Goal: Task Accomplishment & Management: Use online tool/utility

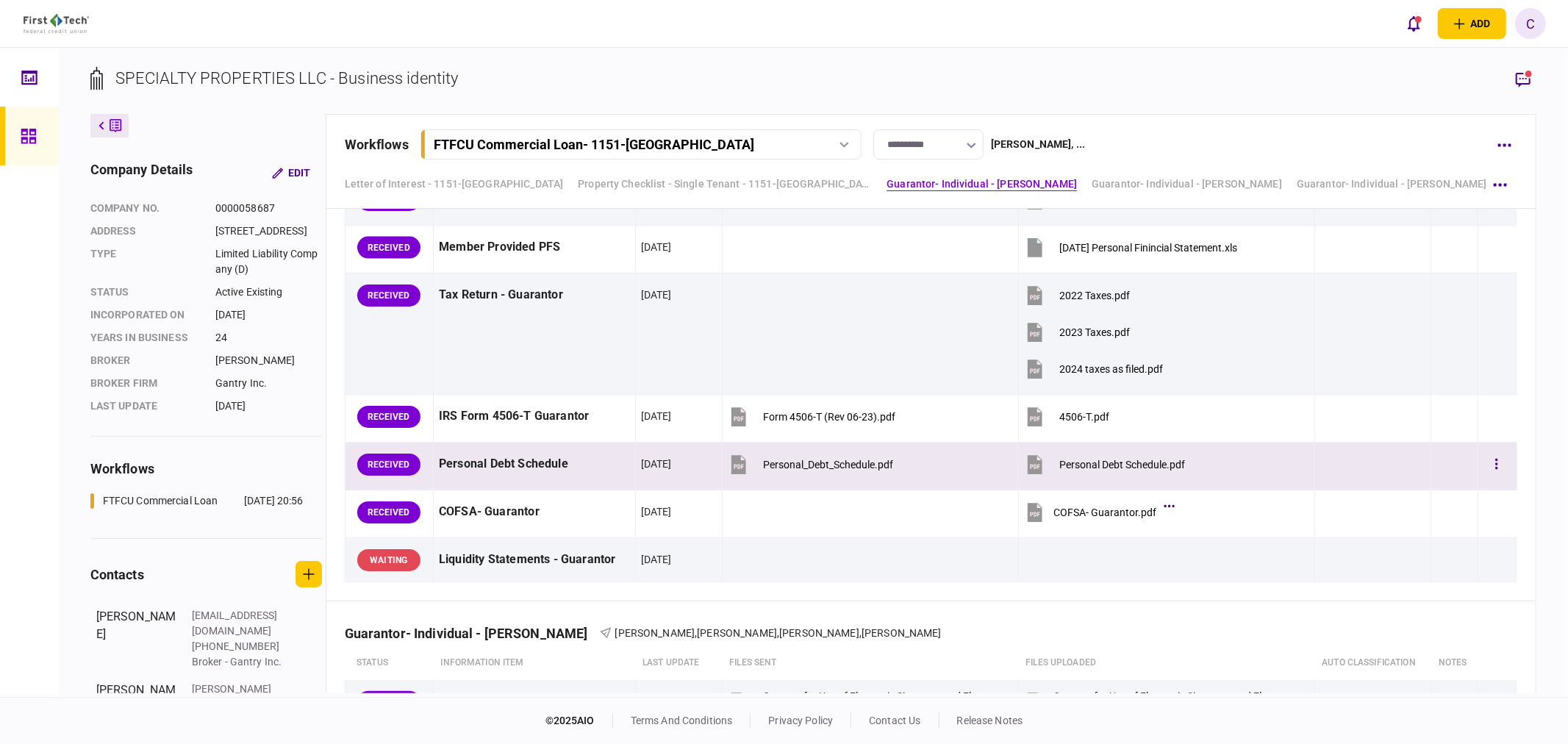
scroll to position [1761, 0]
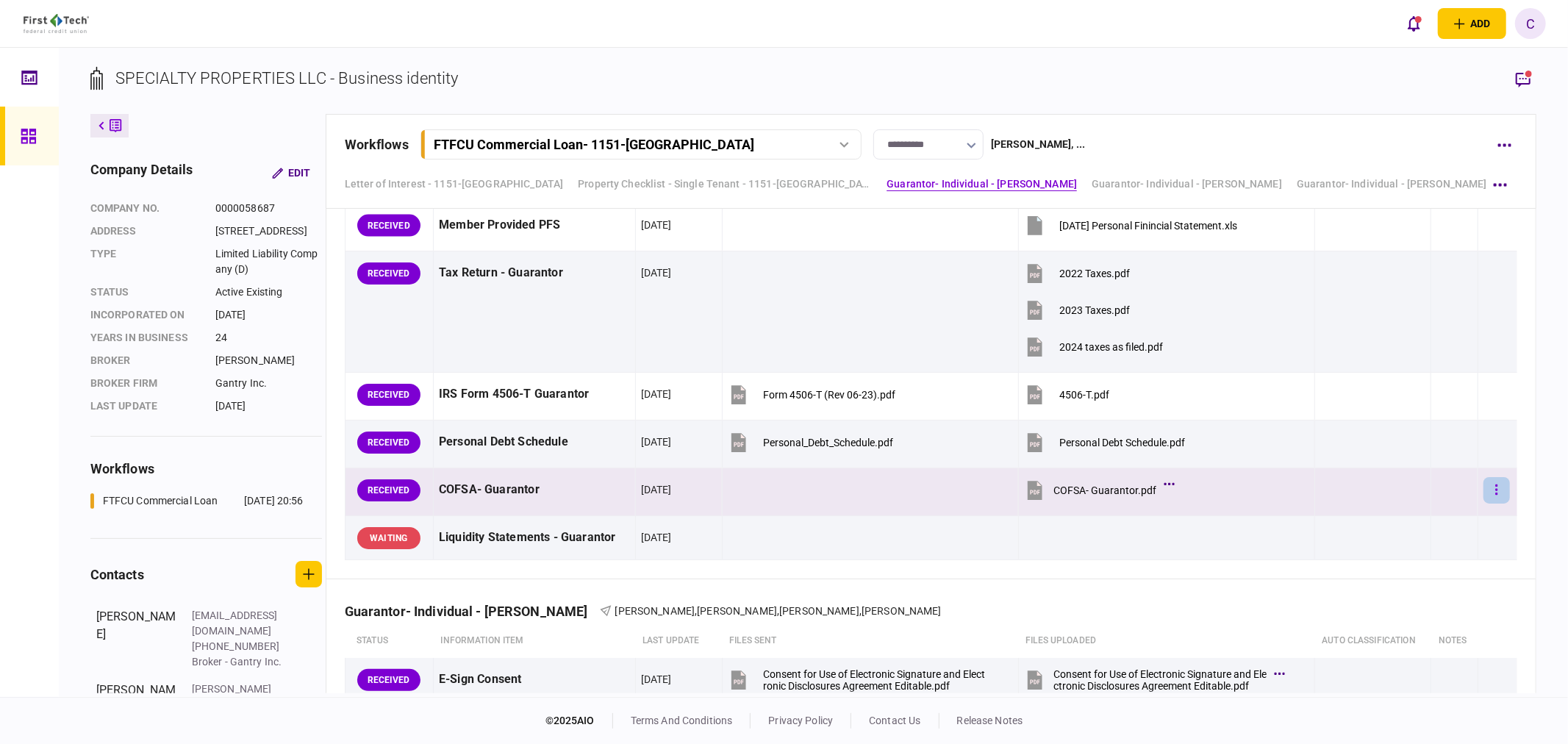
click at [1489, 503] on button "button" at bounding box center [1497, 490] width 26 height 26
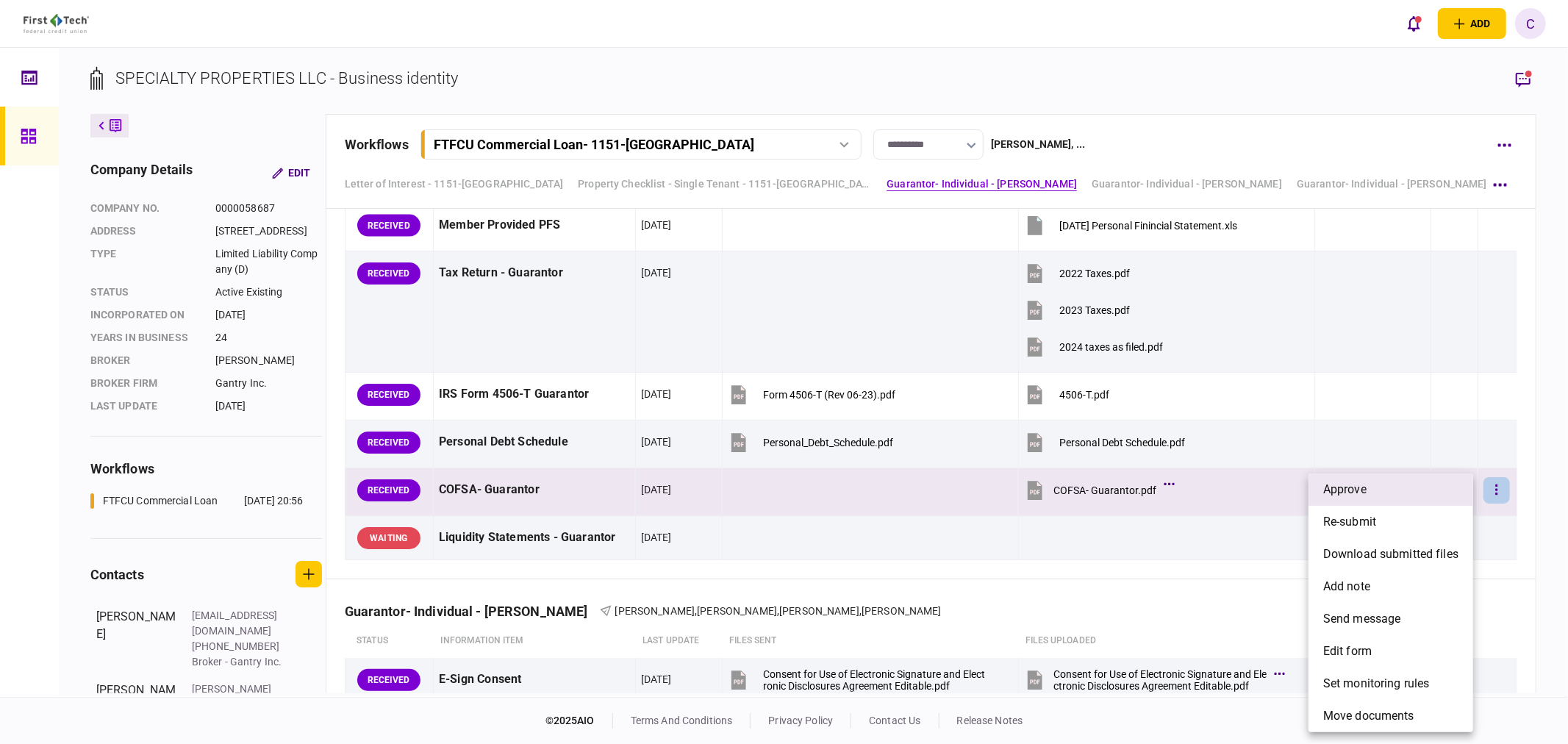
click at [1340, 491] on span "approve" at bounding box center [1344, 489] width 43 height 18
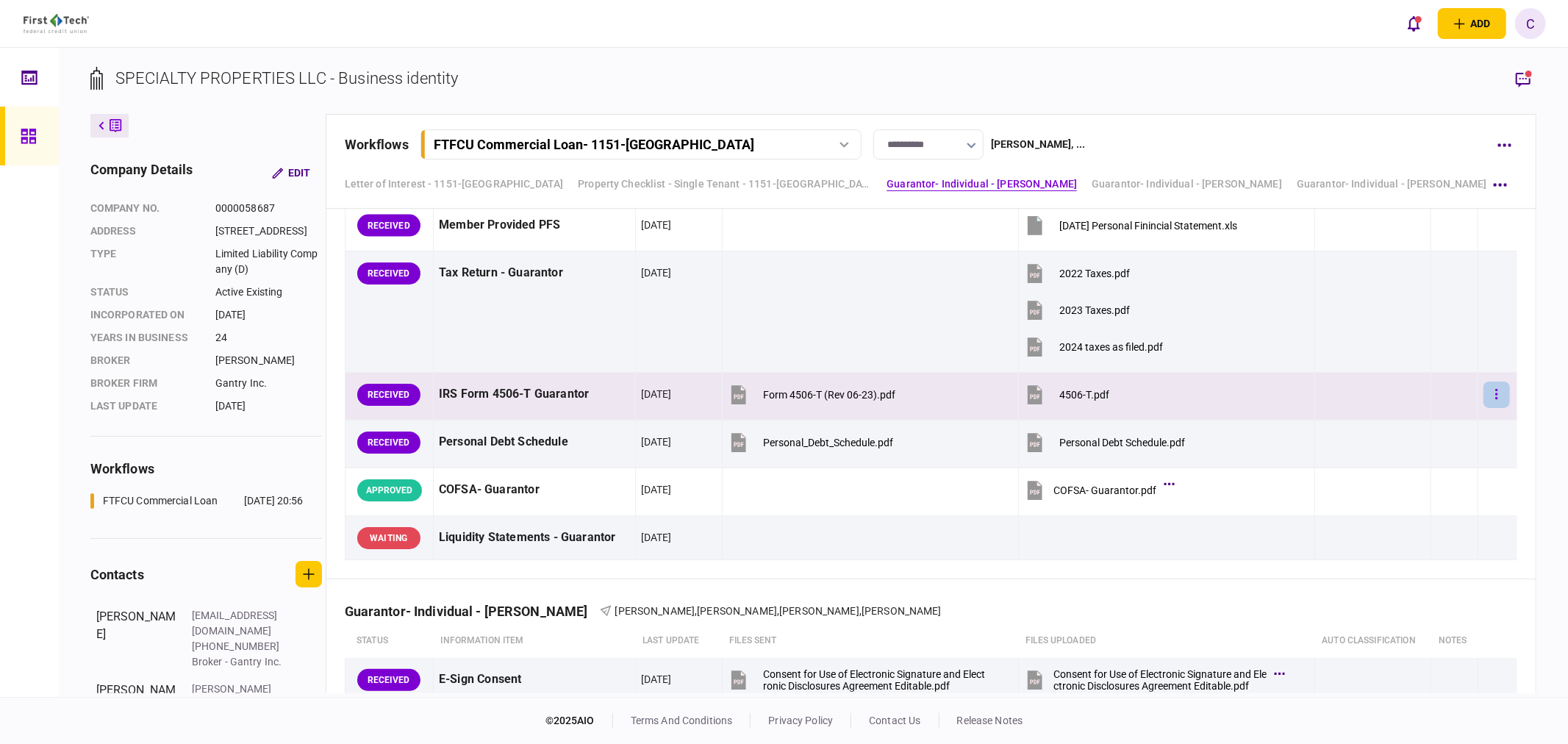
click at [1488, 408] on button "button" at bounding box center [1497, 394] width 26 height 26
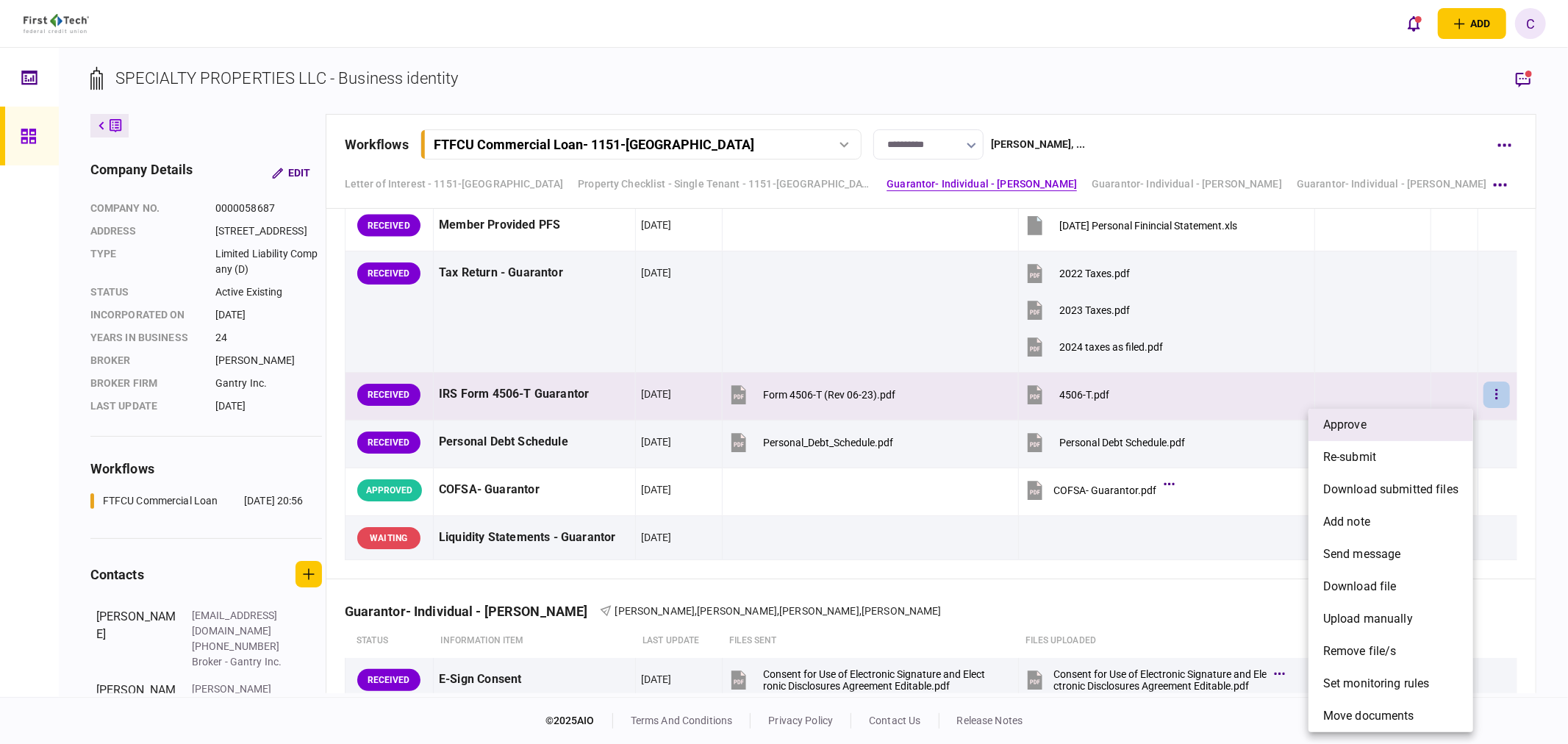
click at [1387, 423] on li "approve" at bounding box center [1390, 425] width 164 height 32
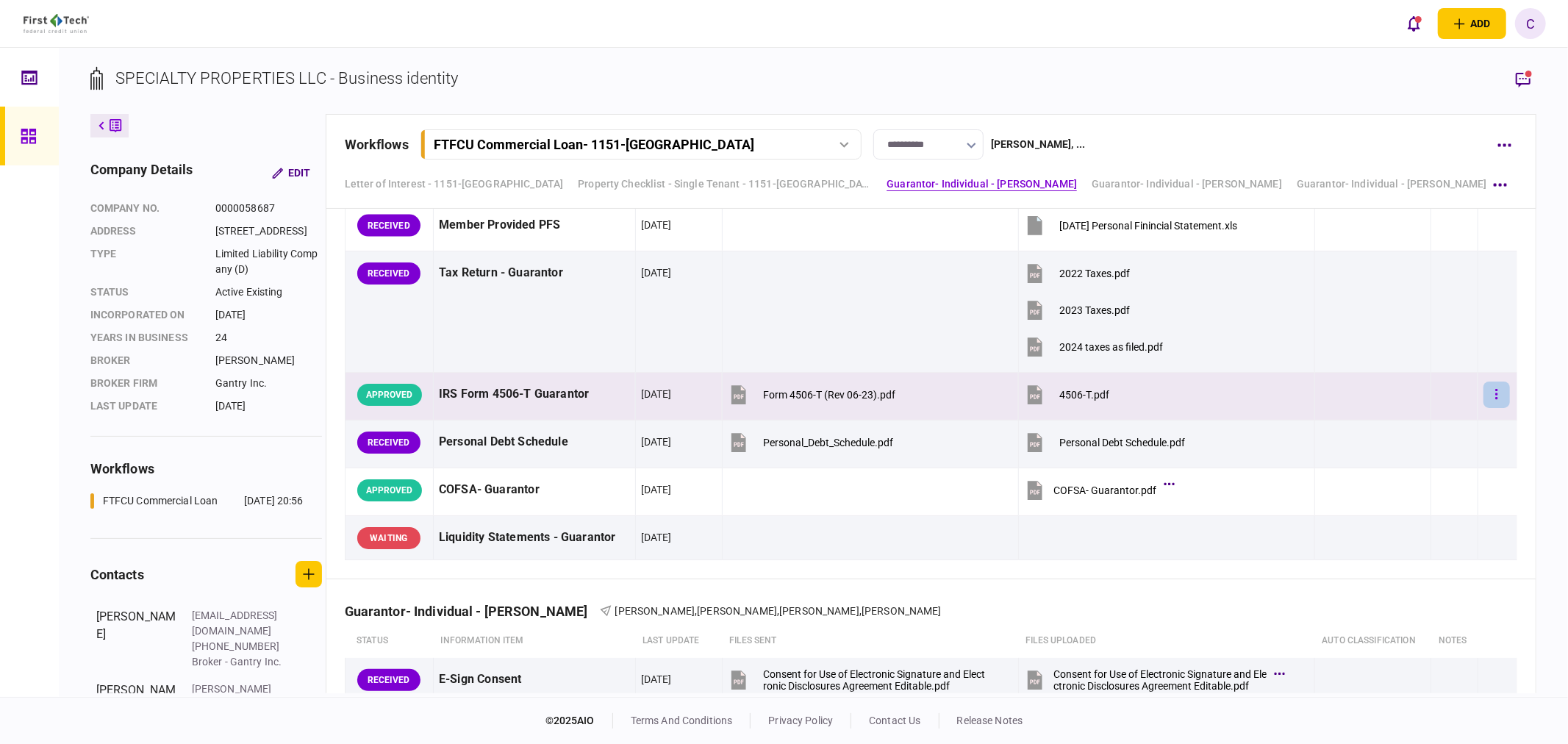
click at [1483, 408] on button "button" at bounding box center [1497, 394] width 26 height 26
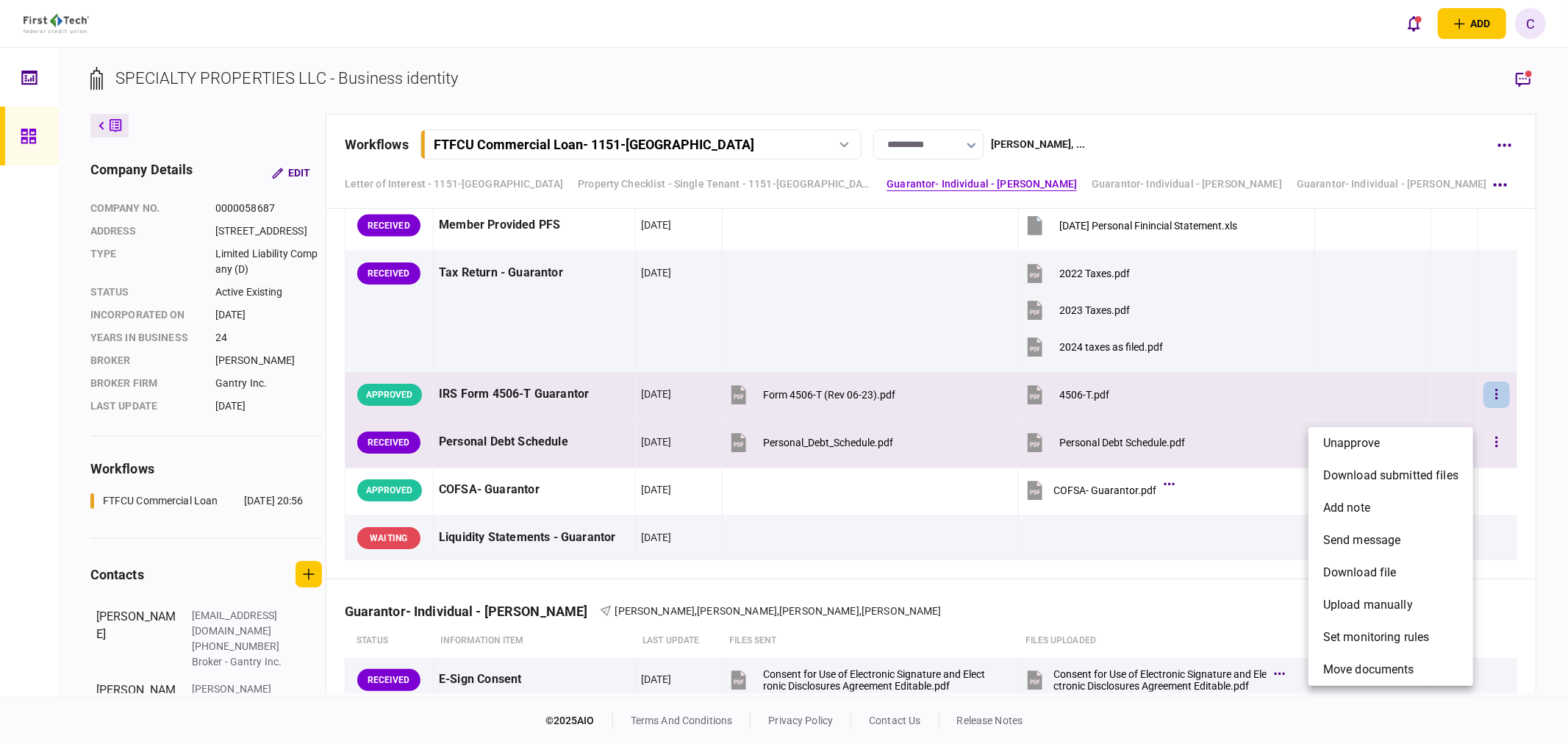
click at [1403, 447] on li "unapprove" at bounding box center [1390, 443] width 164 height 32
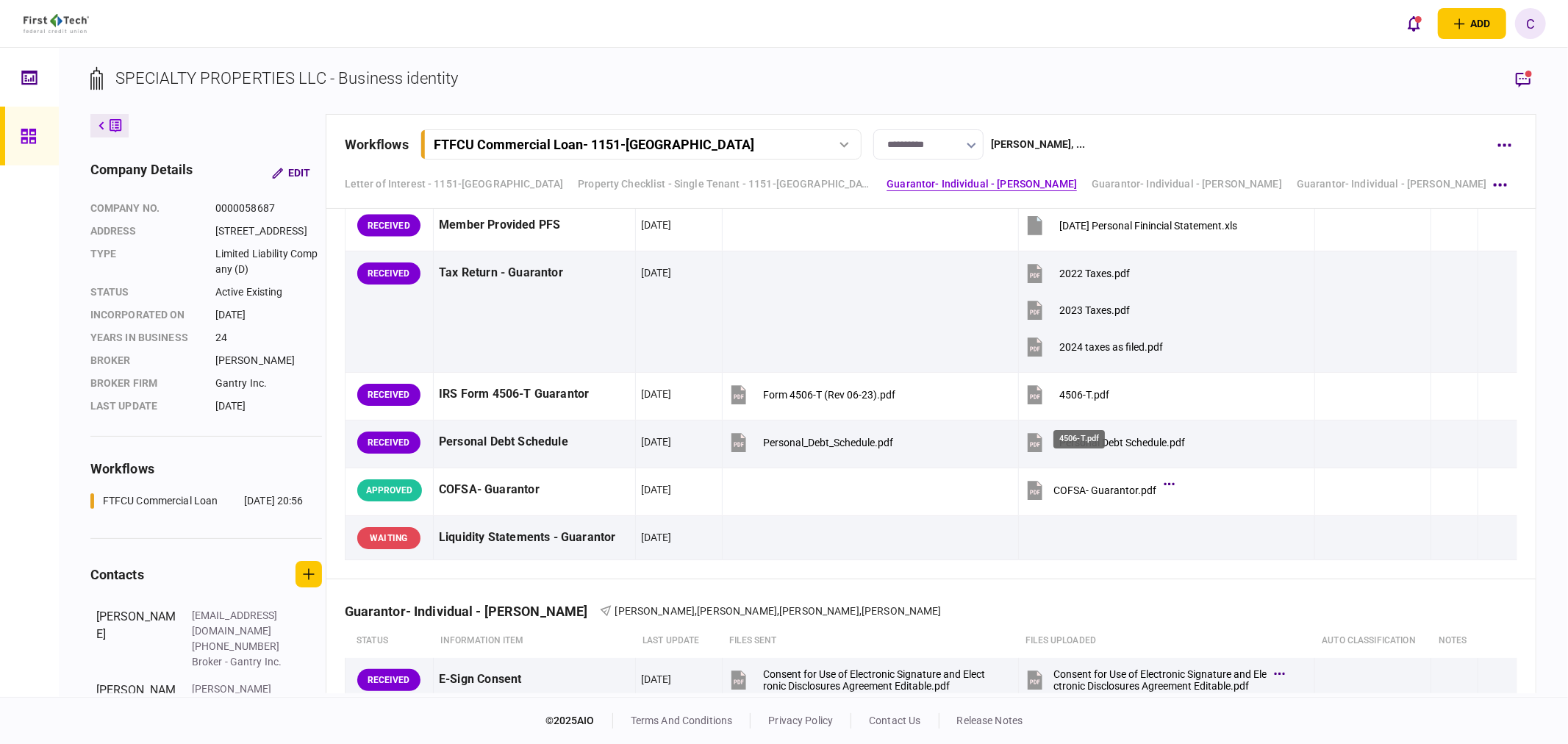
click at [1085, 420] on div "4506-T.pdf" at bounding box center [1078, 434] width 55 height 30
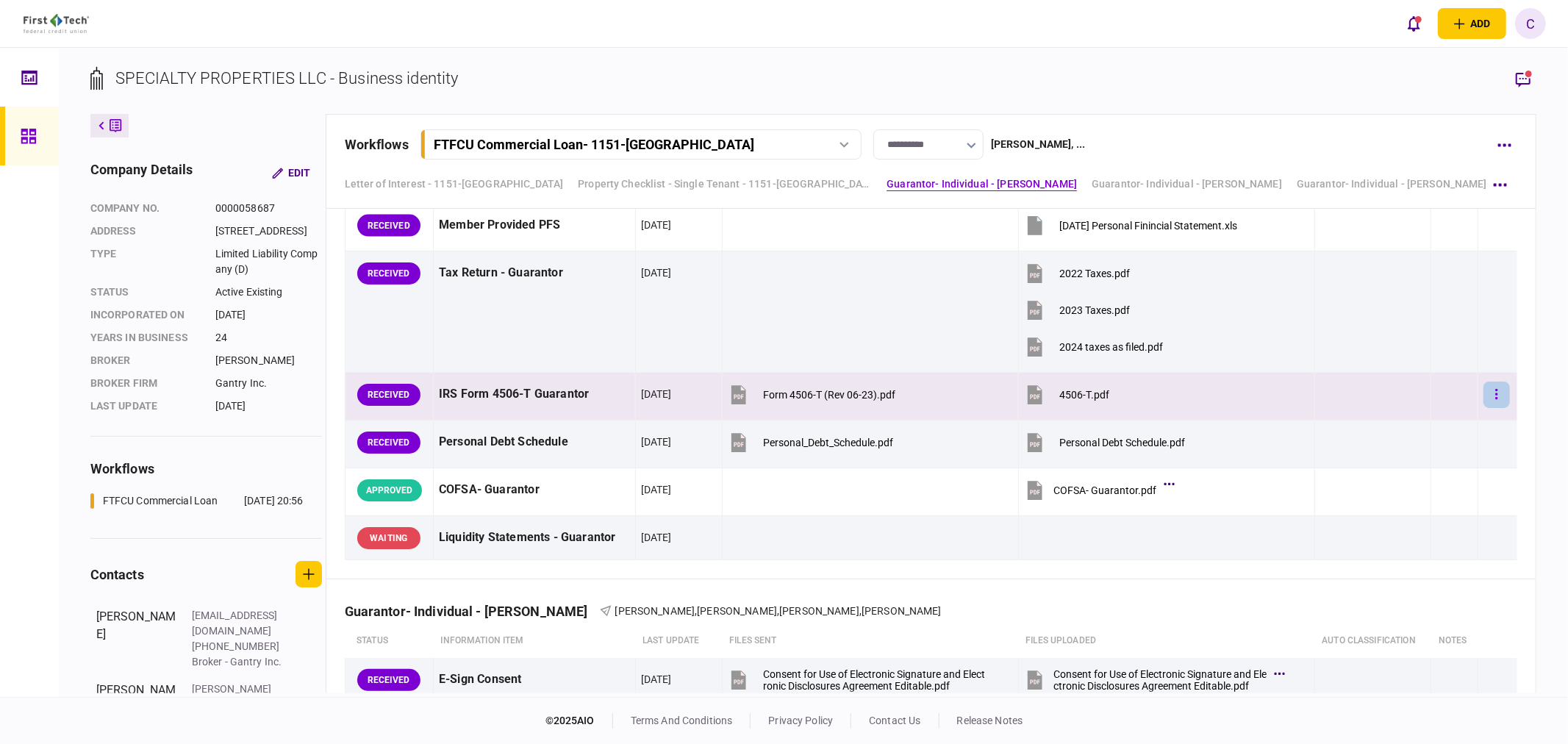
click at [1493, 408] on button "button" at bounding box center [1497, 394] width 26 height 26
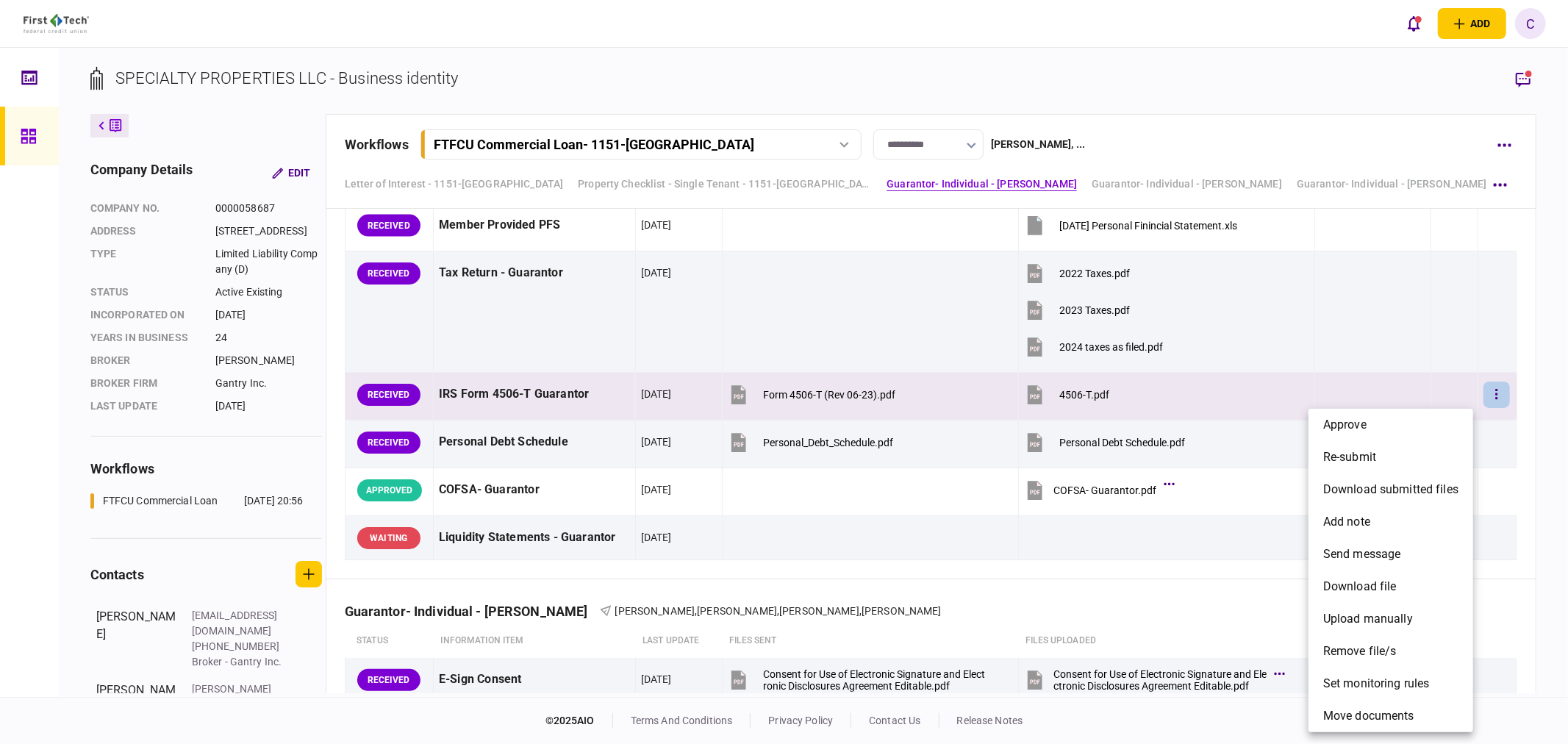
click at [1522, 85] on div at bounding box center [784, 372] width 1568 height 744
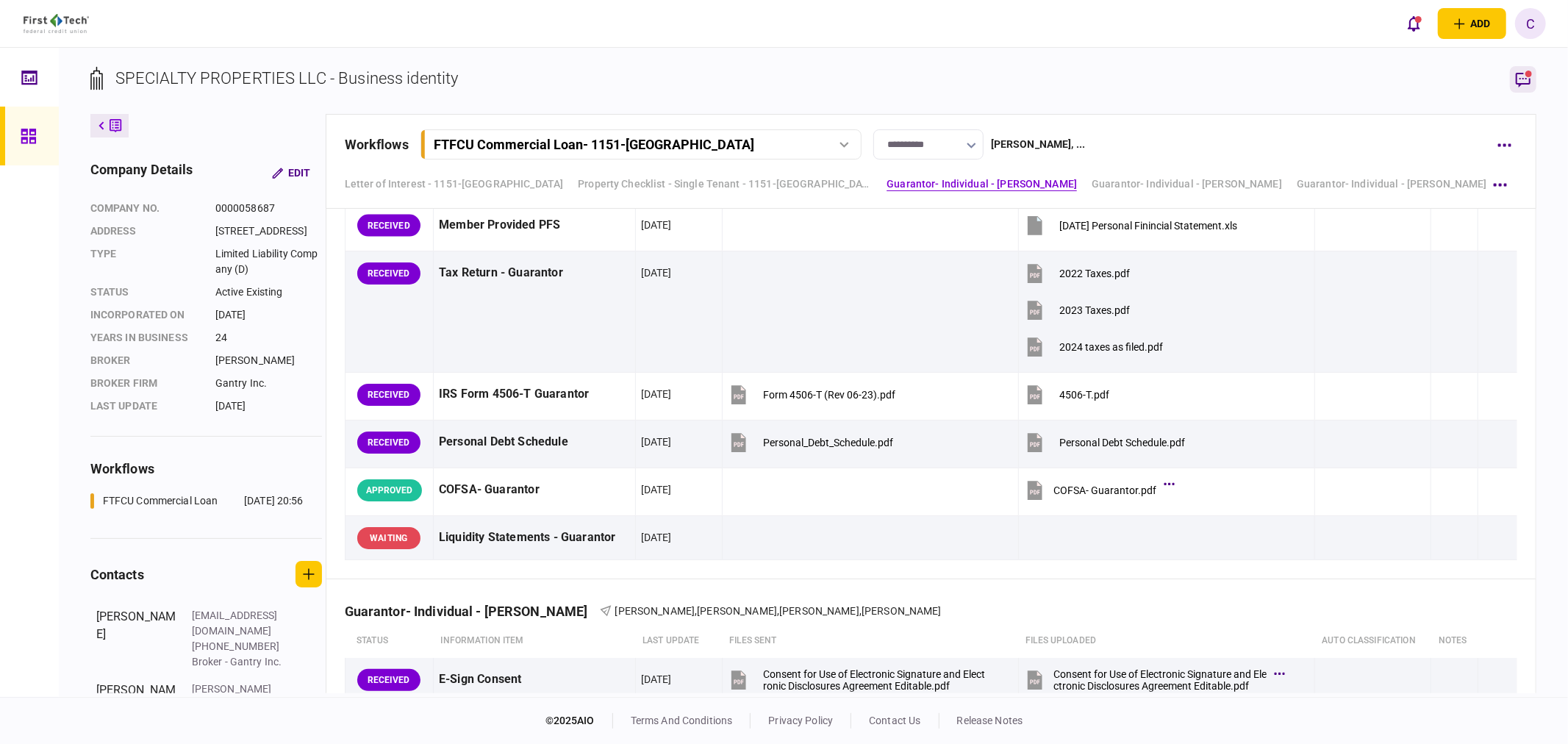
click at [1522, 78] on icon "button" at bounding box center [1523, 79] width 18 height 18
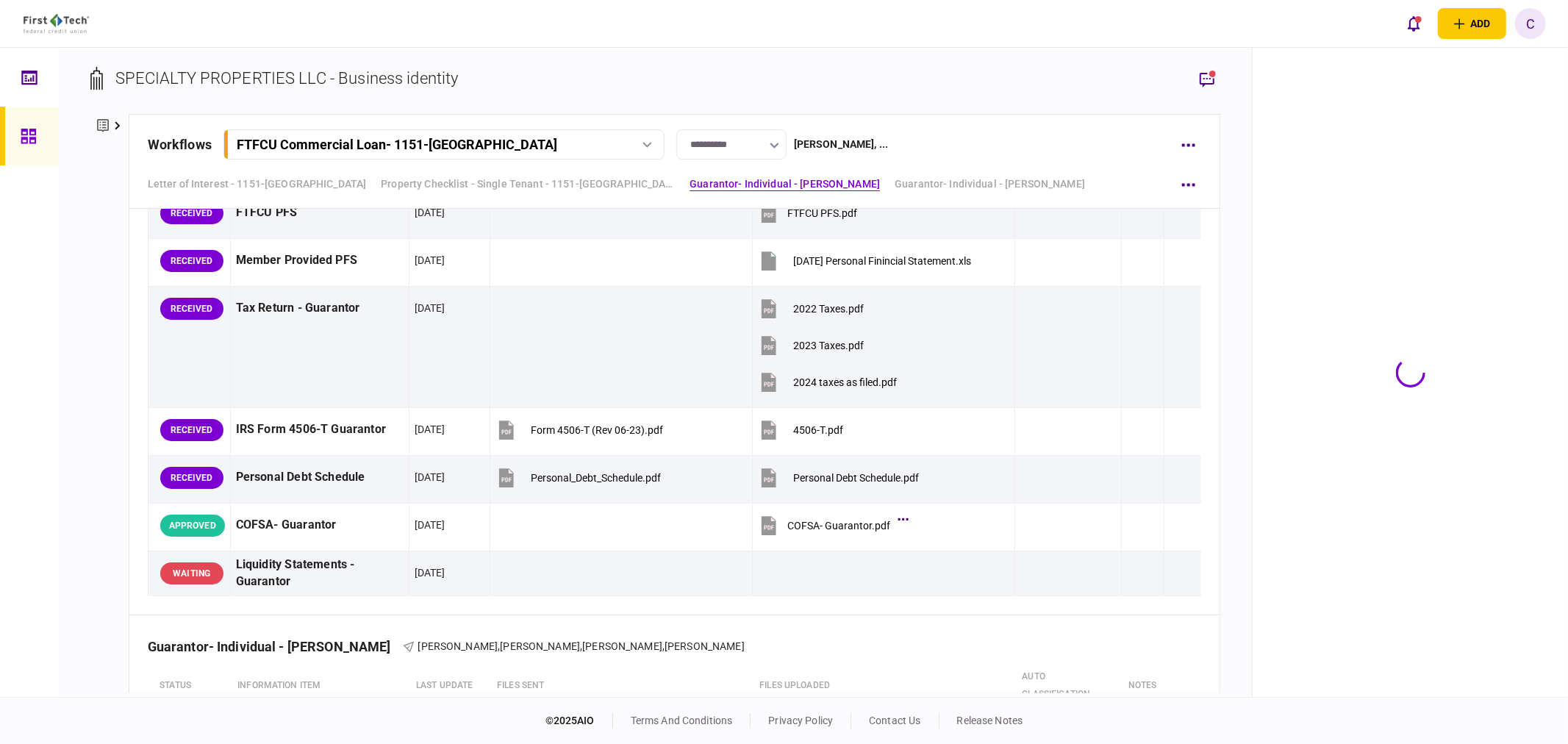
scroll to position [1779, 0]
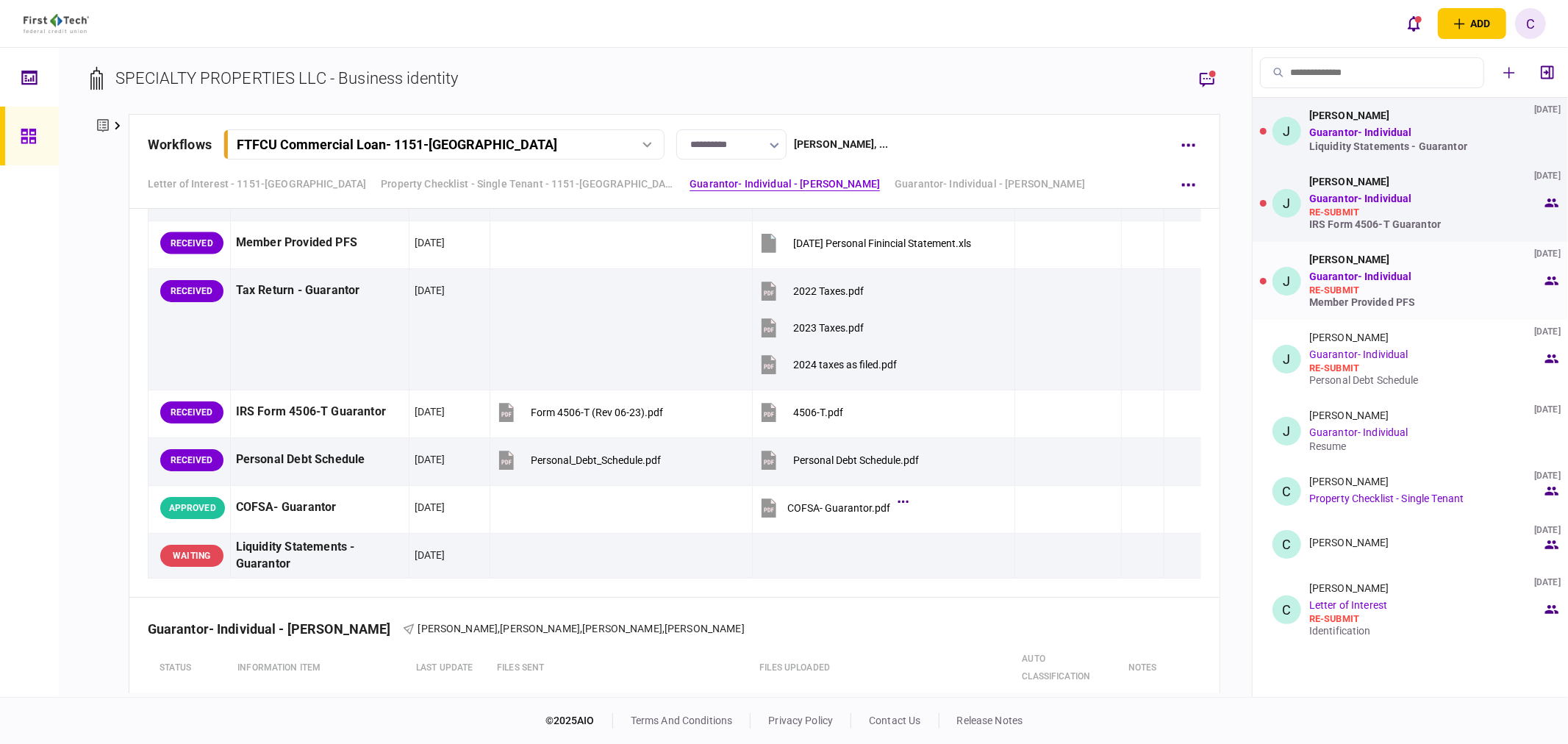
click at [1354, 299] on div "Member Provided PFS" at bounding box center [1425, 301] width 233 height 12
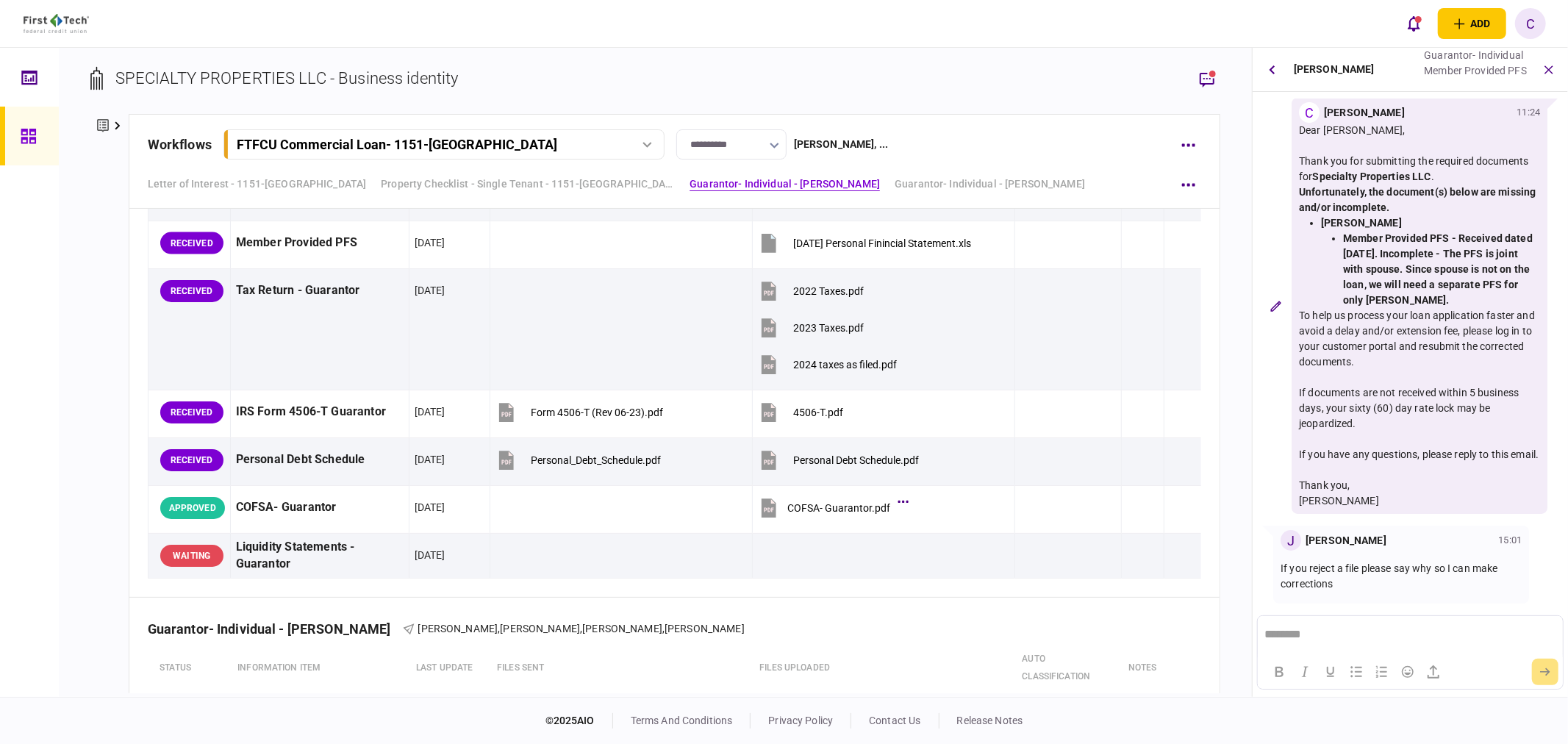
scroll to position [0, 0]
click at [1211, 78] on icon "button" at bounding box center [1207, 79] width 18 height 18
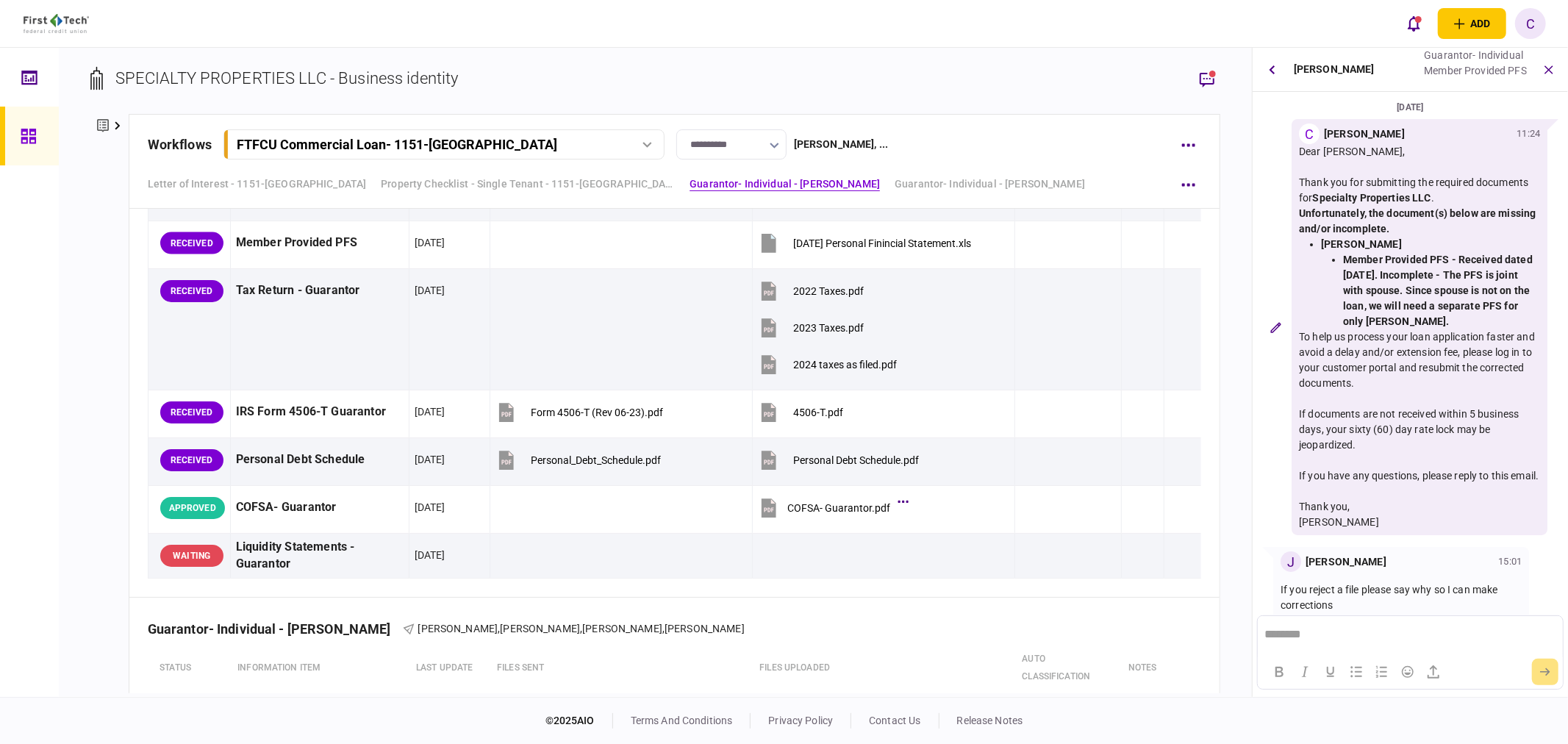
scroll to position [35, 0]
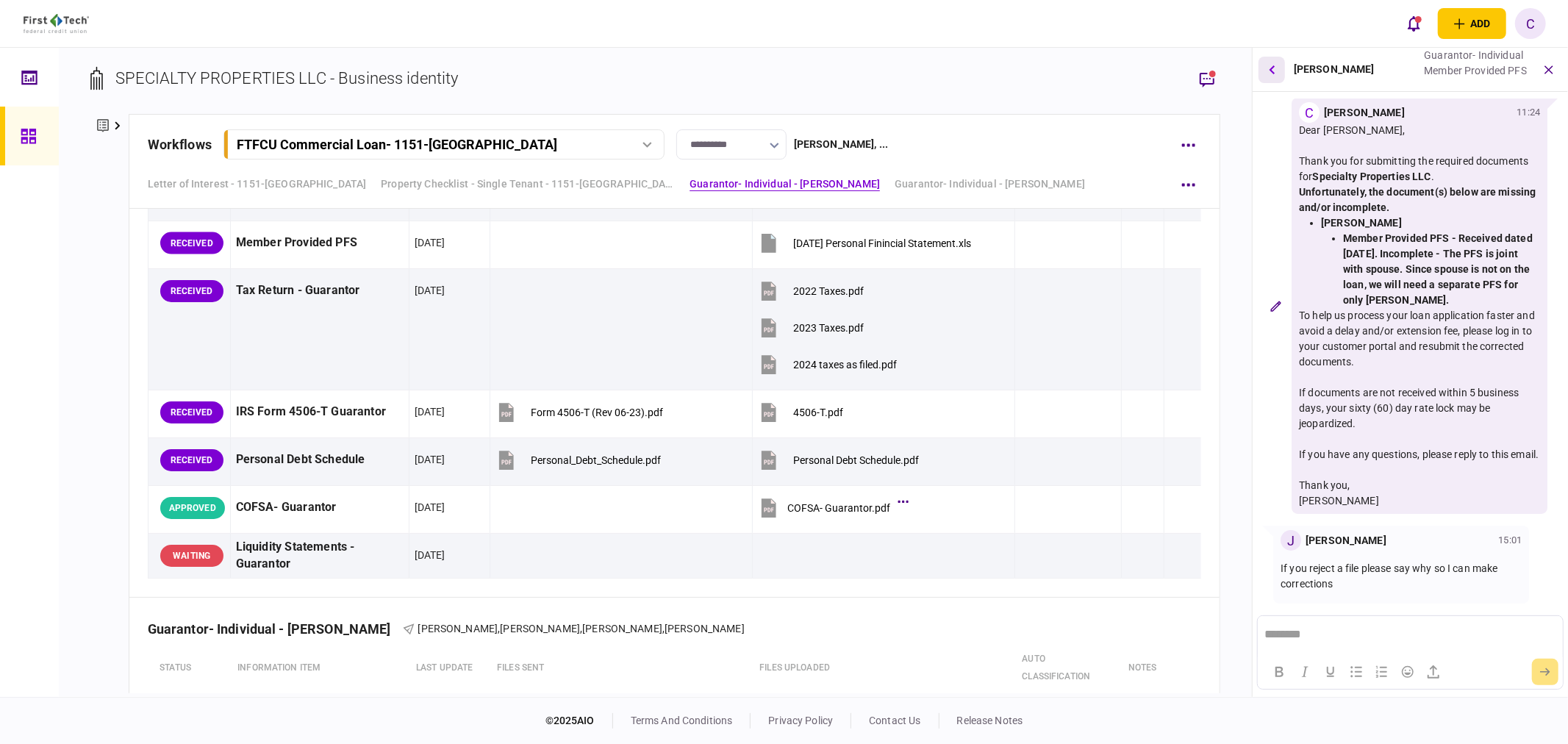
click at [1271, 68] on icon "button" at bounding box center [1272, 68] width 6 height 8
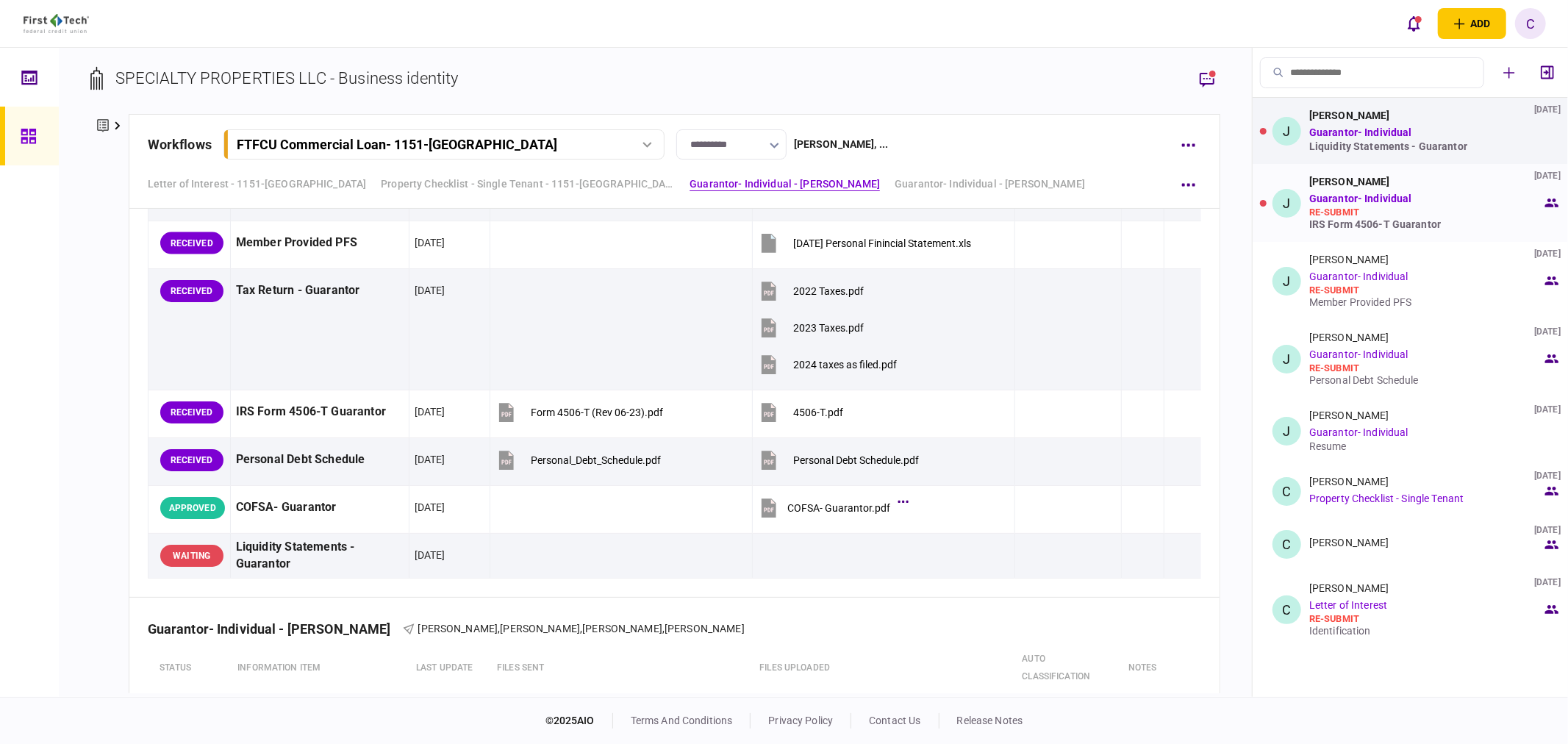
click at [1378, 225] on div "IRS Form 4506-T Guarantor" at bounding box center [1425, 224] width 233 height 12
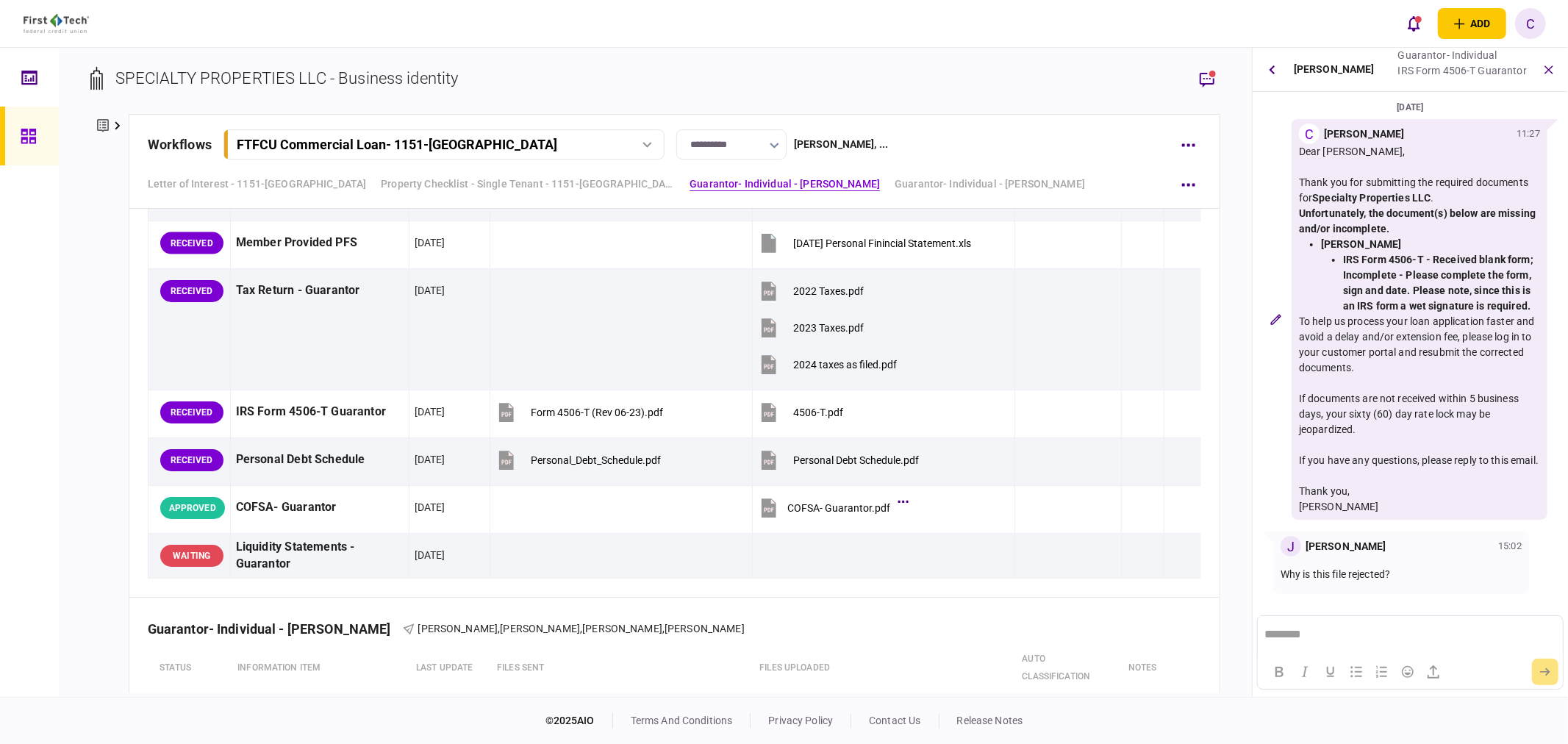
scroll to position [5, 0]
click at [1206, 75] on icon "button" at bounding box center [1207, 79] width 18 height 18
click at [1267, 67] on button "button" at bounding box center [1271, 70] width 26 height 26
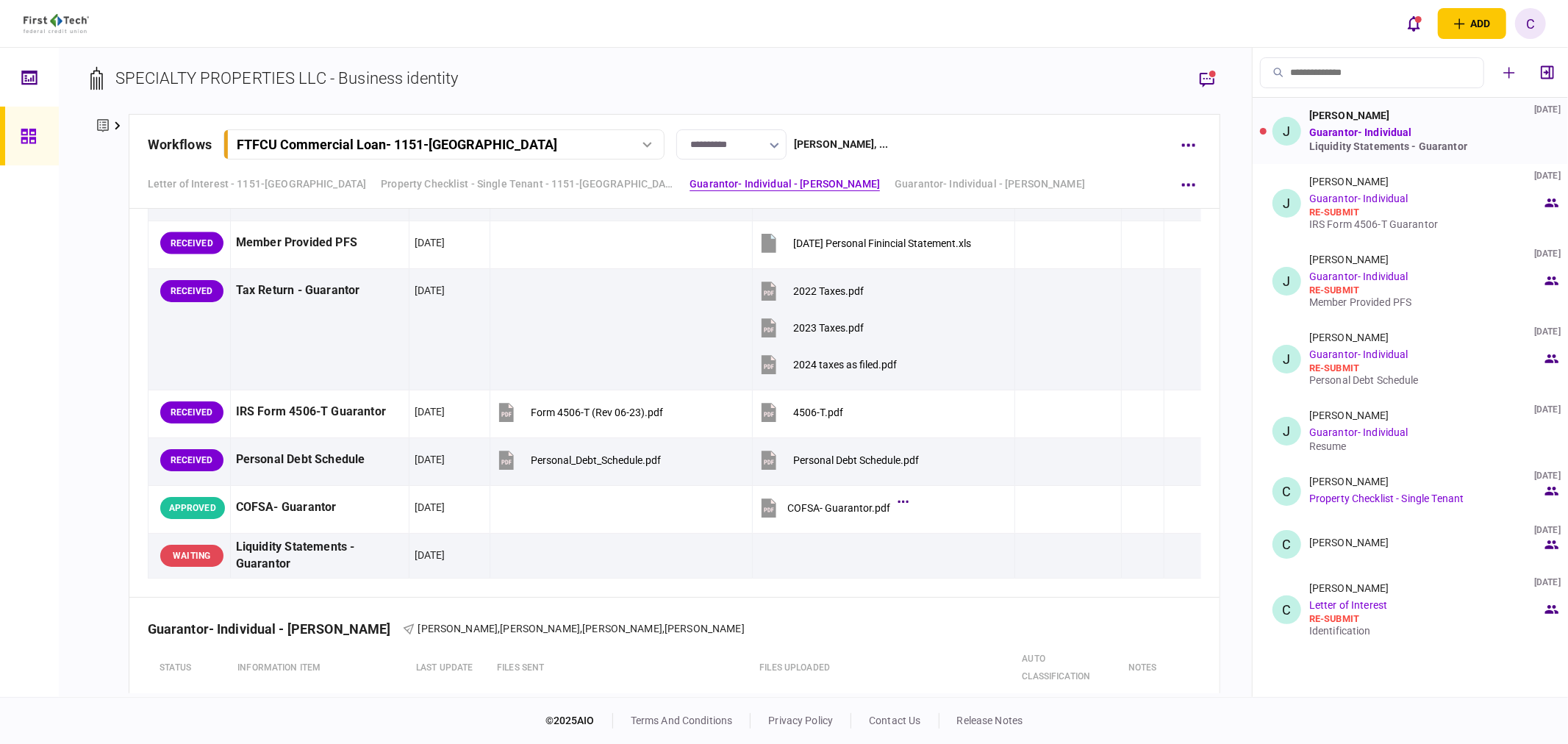
click at [1361, 148] on div "Liquidity Statements - Guarantor" at bounding box center [1425, 146] width 233 height 12
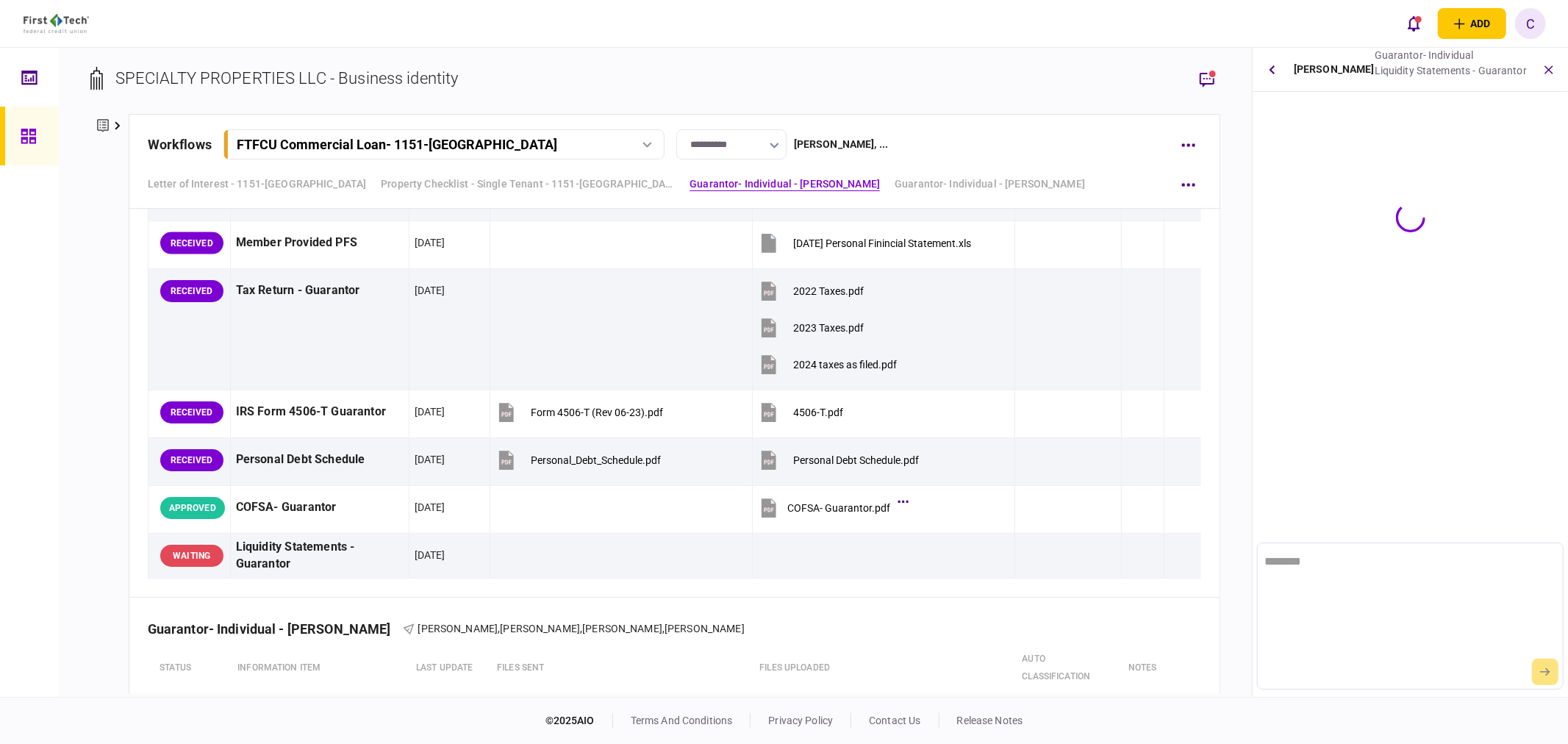
scroll to position [0, 0]
click at [1274, 67] on icon "button" at bounding box center [1272, 69] width 6 height 9
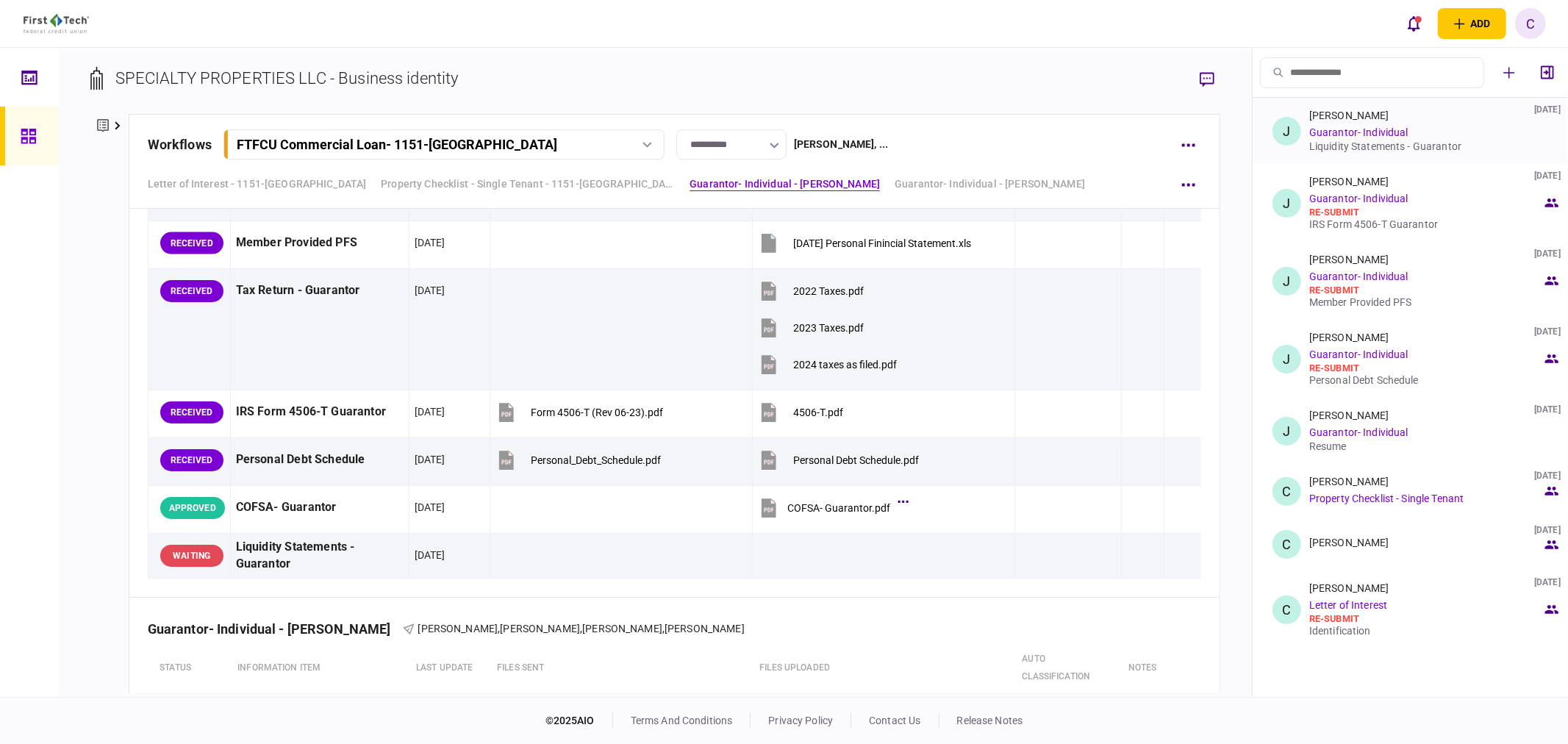
click at [1390, 147] on div "Liquidity Statements - Guarantor" at bounding box center [1425, 146] width 233 height 12
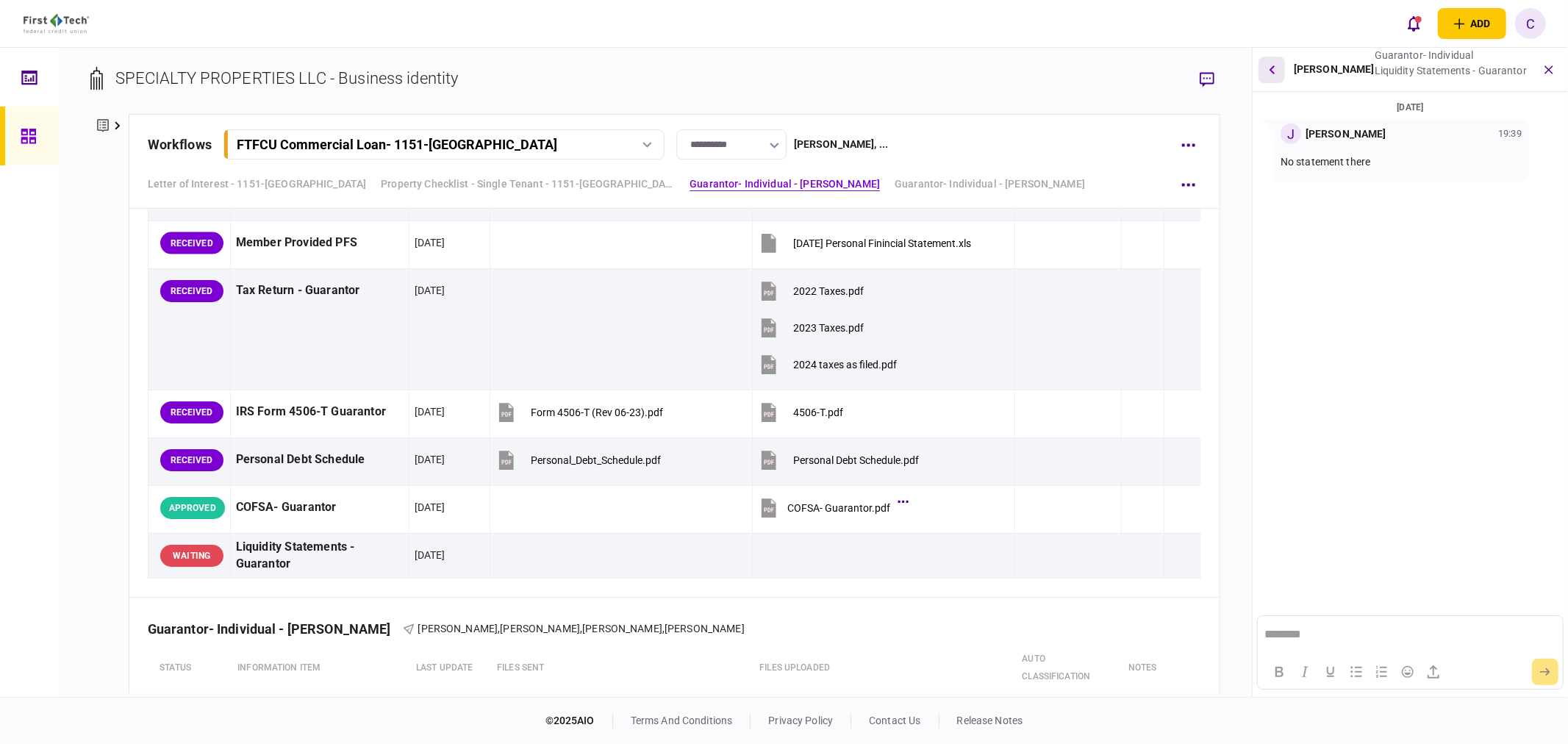
click at [1274, 71] on icon "button" at bounding box center [1272, 69] width 6 height 9
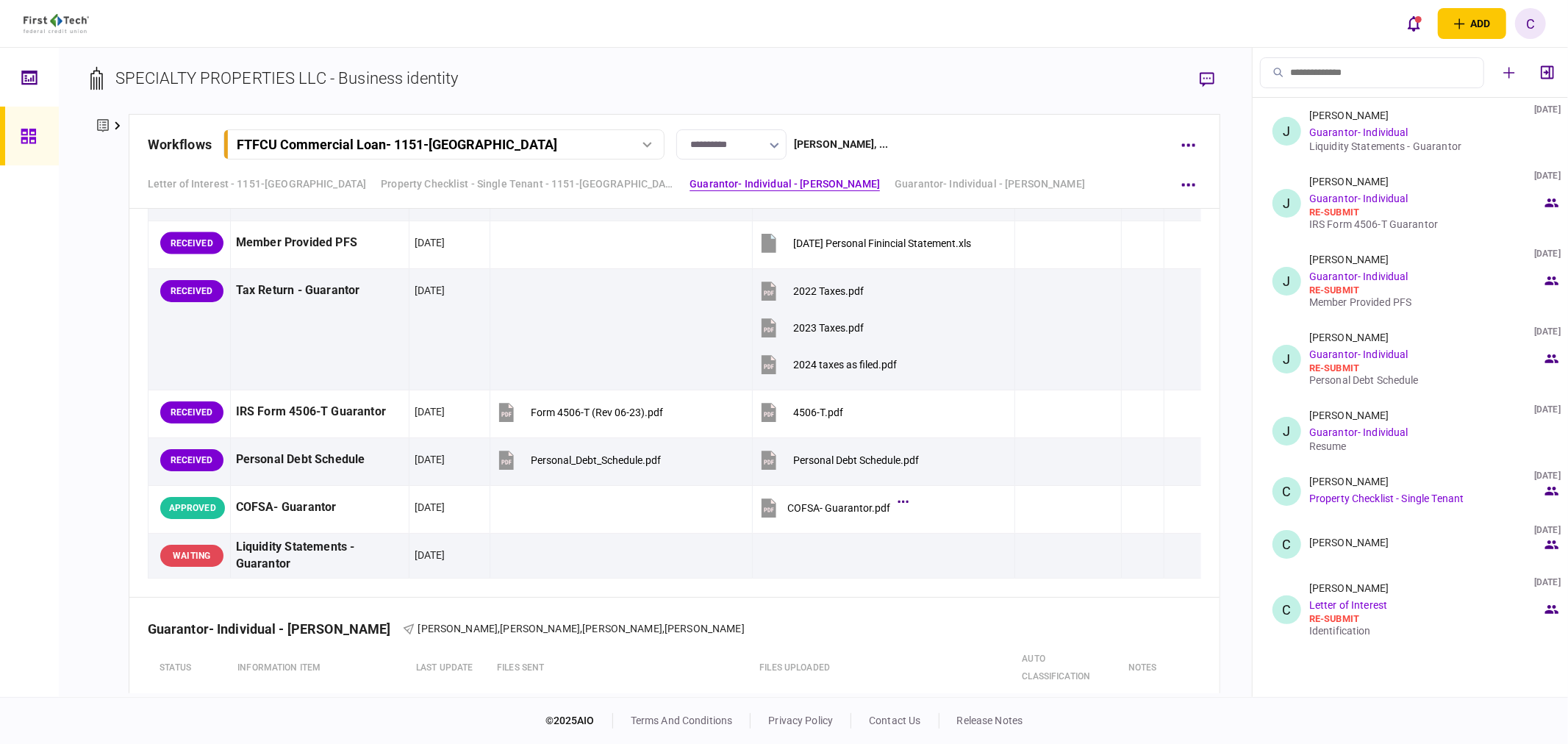
click at [115, 123] on icon at bounding box center [118, 125] width 6 height 8
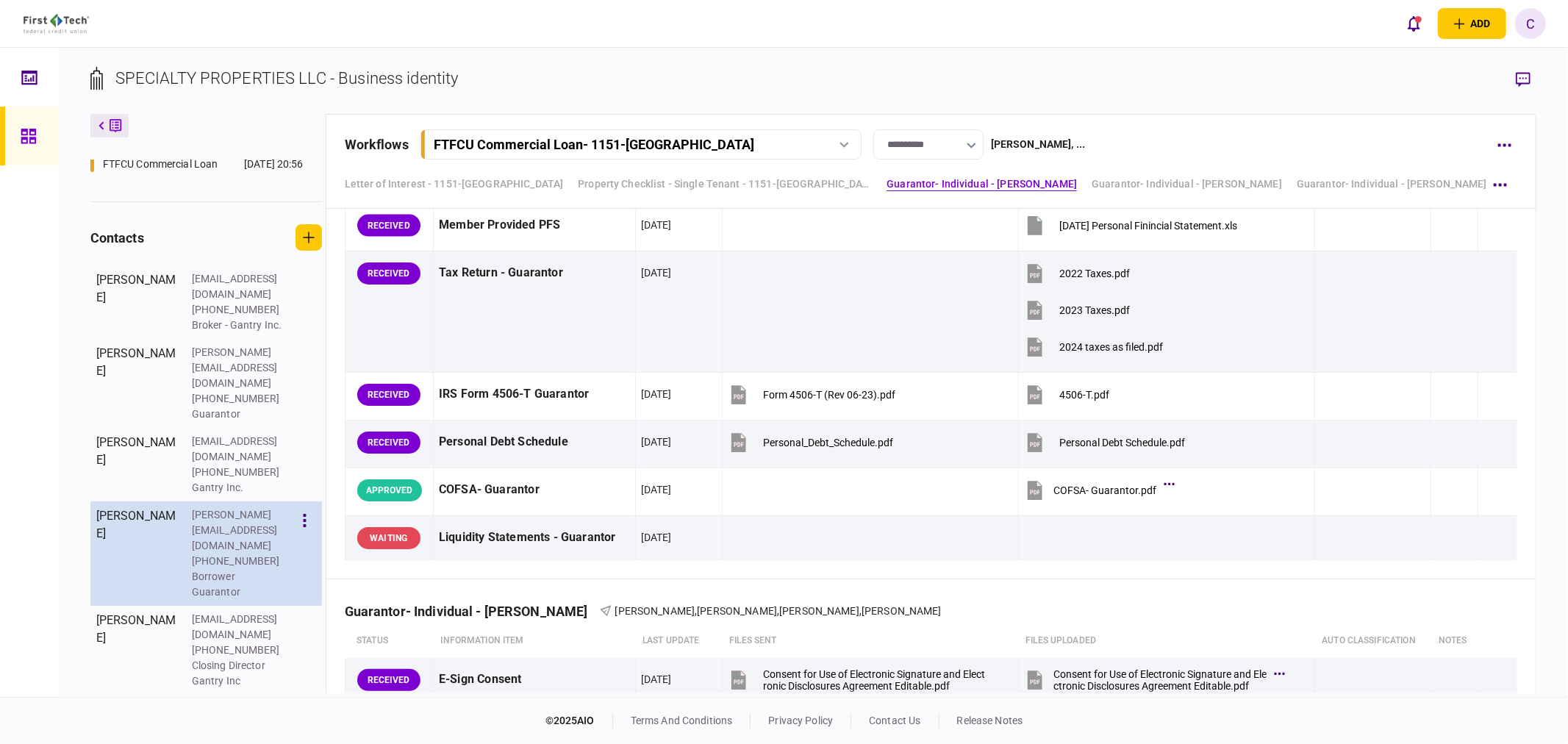
scroll to position [338, 0]
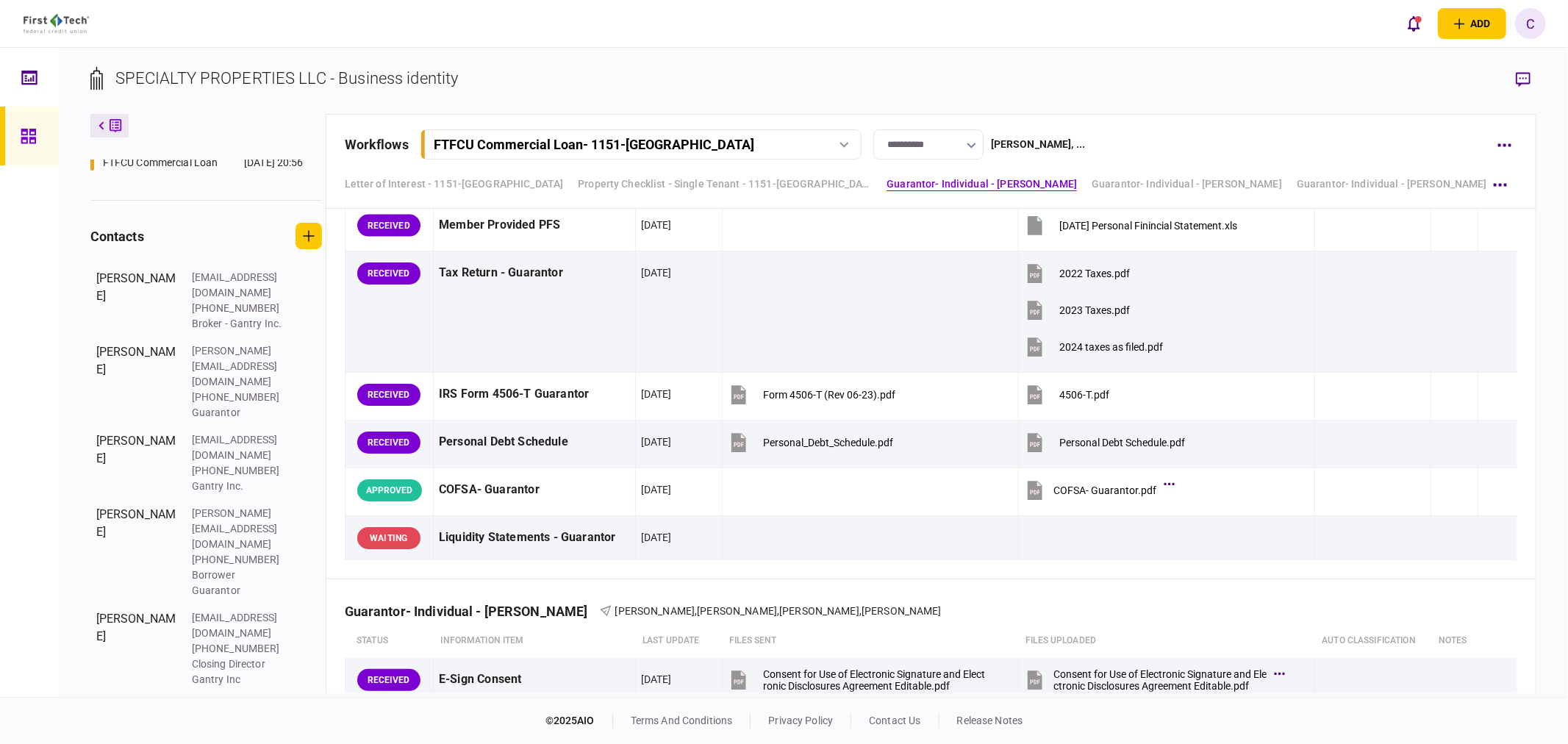
click at [1533, 28] on div "C" at bounding box center [1530, 24] width 31 height 31
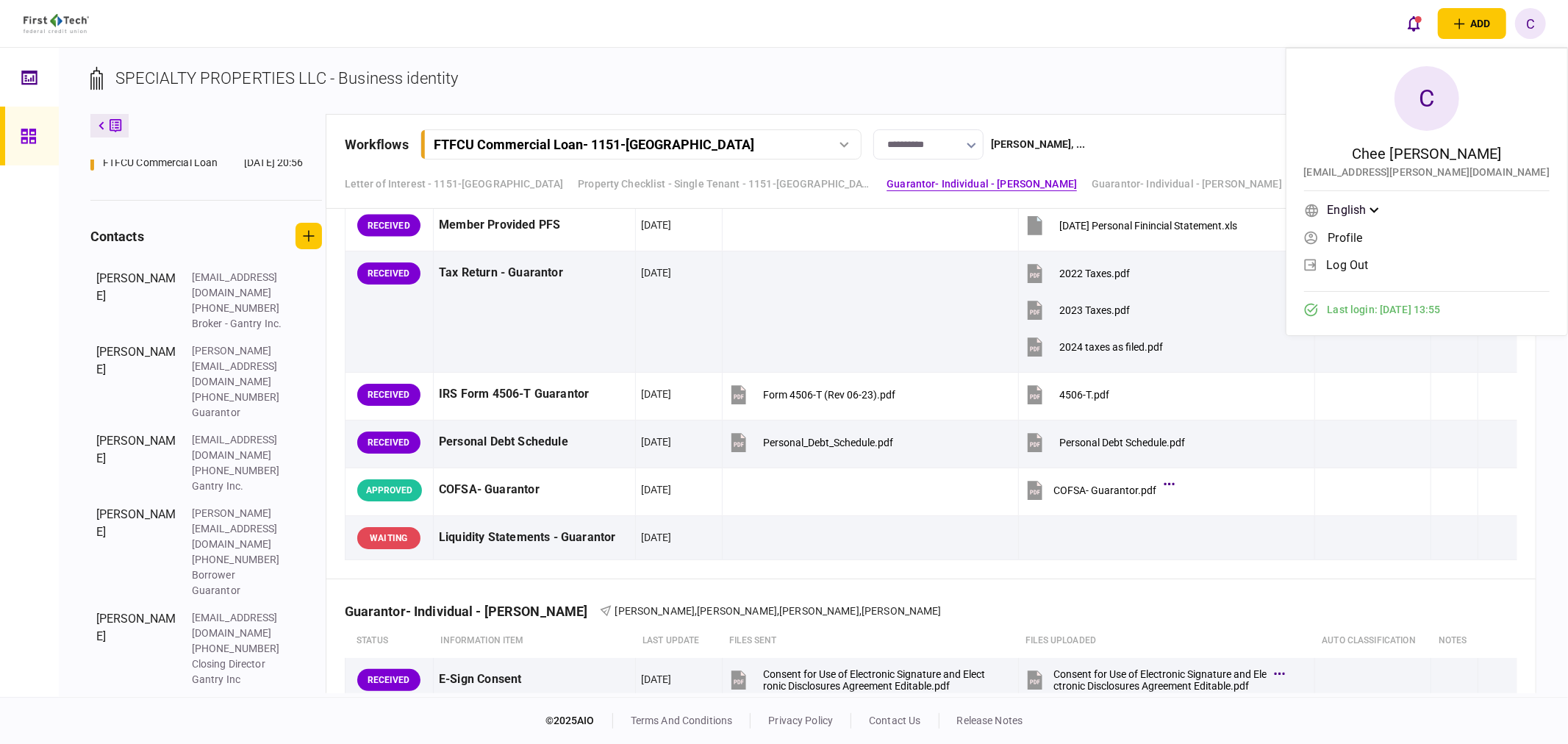
click at [1369, 261] on span "log out" at bounding box center [1347, 265] width 42 height 12
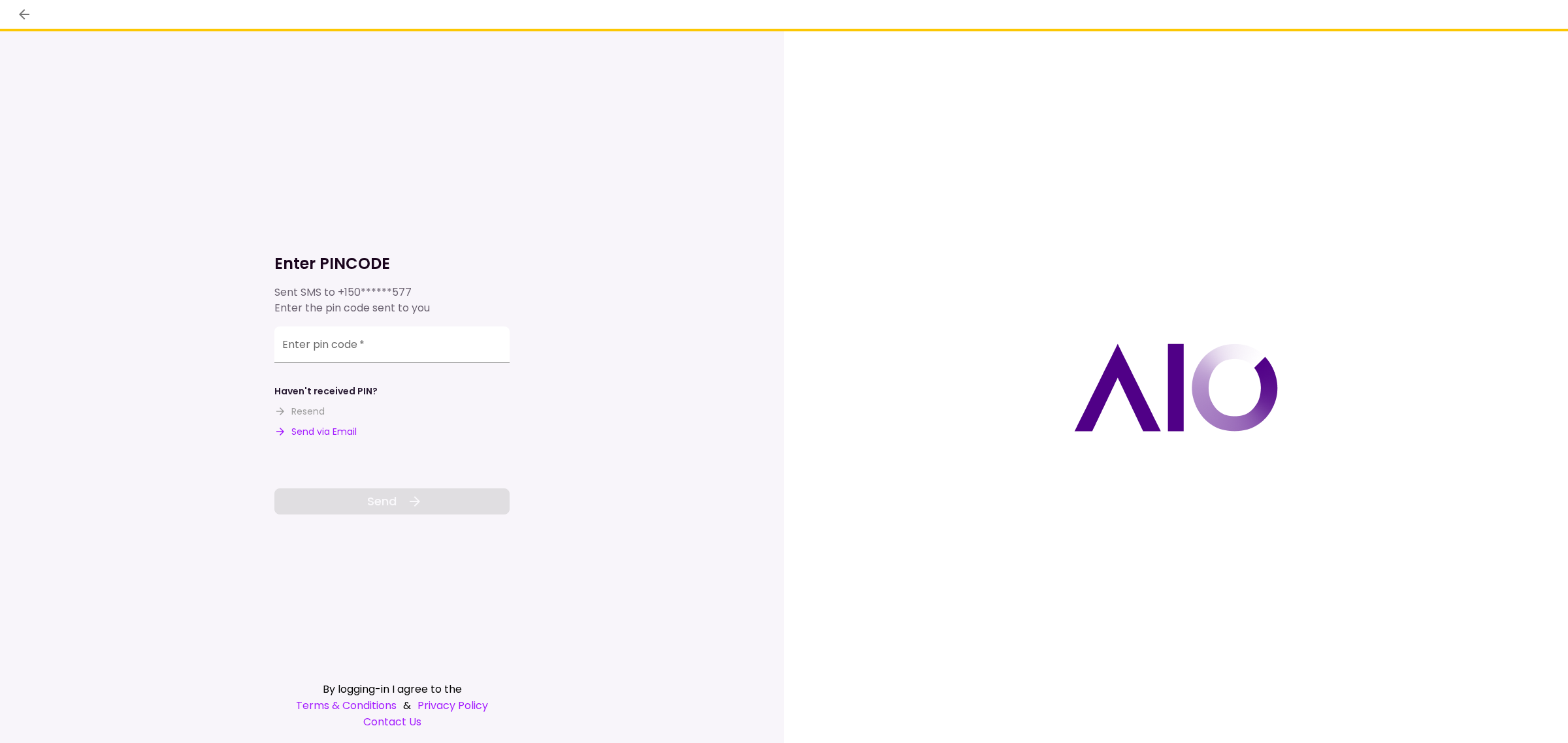
click at [325, 430] on button "Send via Email" at bounding box center [316, 432] width 82 height 14
click at [301, 356] on input "Enter pin code   *" at bounding box center [392, 345] width 235 height 37
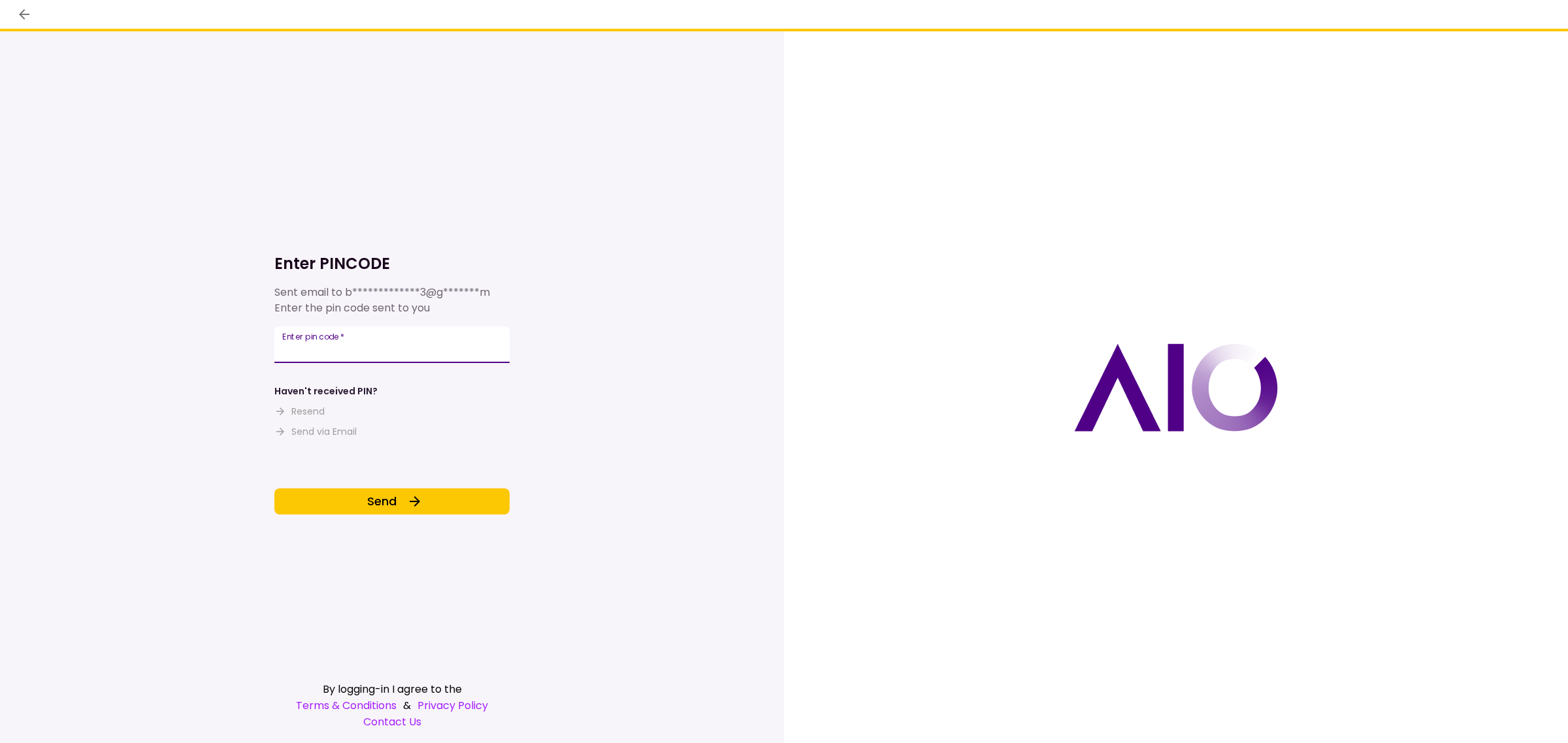
type input "******"
